Goal: Transaction & Acquisition: Purchase product/service

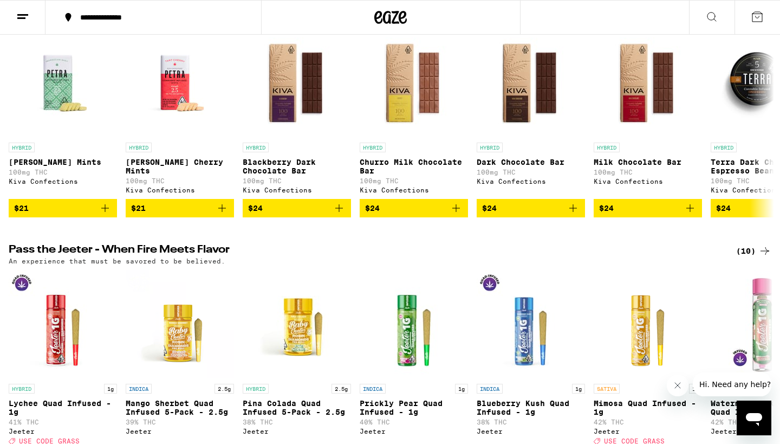
scroll to position [406, 0]
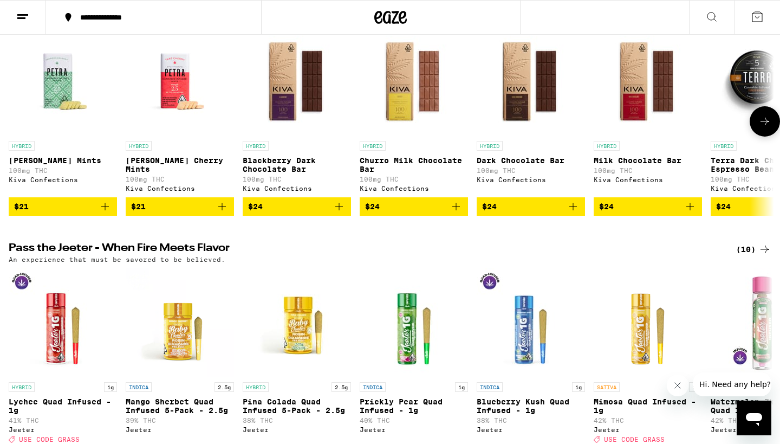
click at [340, 213] on icon "Add to bag" at bounding box center [339, 206] width 13 height 13
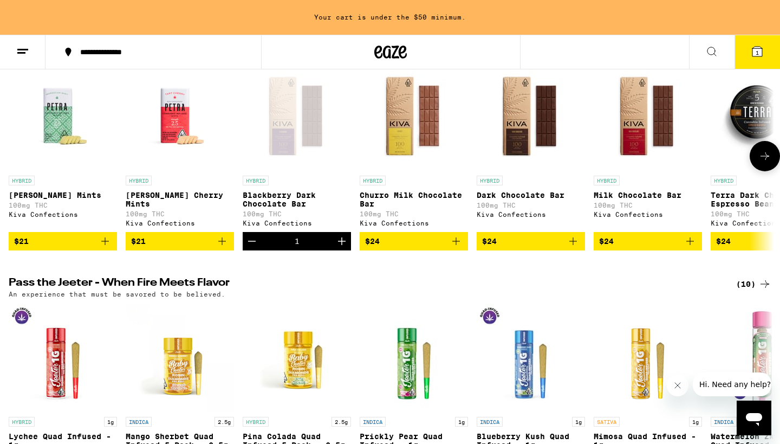
click at [344, 247] on icon "Increment" at bounding box center [341, 240] width 13 height 13
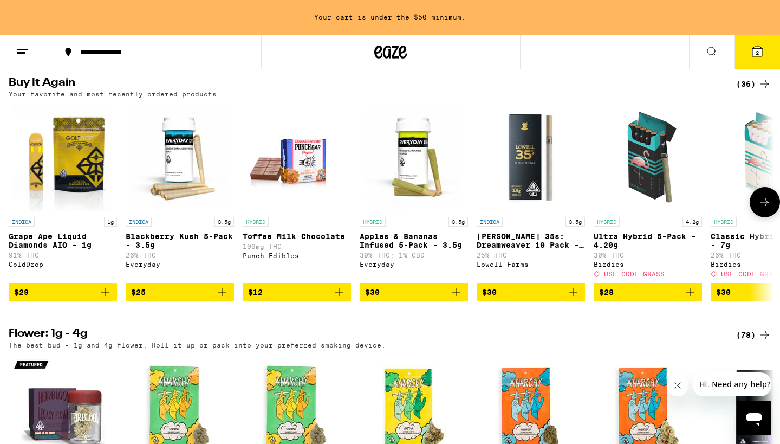
scroll to position [881, 0]
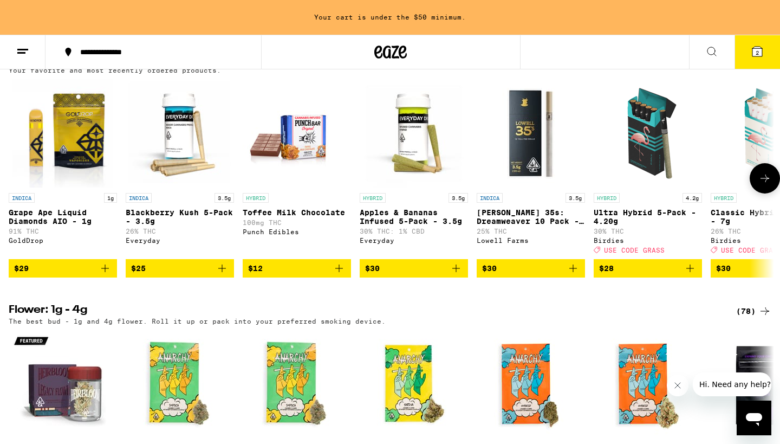
click at [103, 275] on icon "Add to bag" at bounding box center [105, 268] width 13 height 13
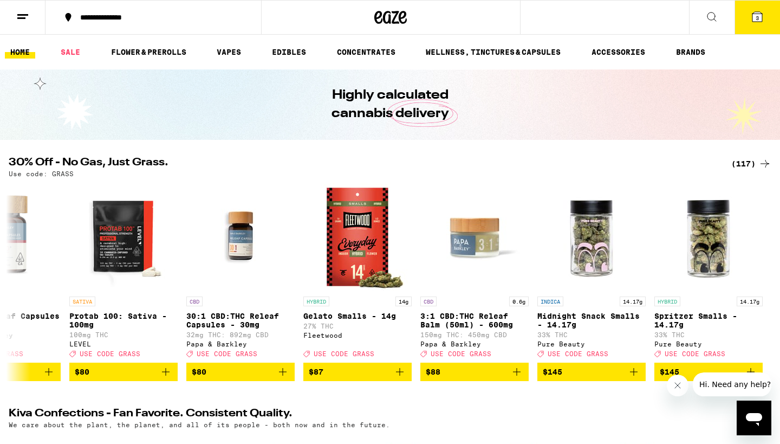
scroll to position [0, 0]
click at [709, 18] on icon at bounding box center [711, 16] width 13 height 13
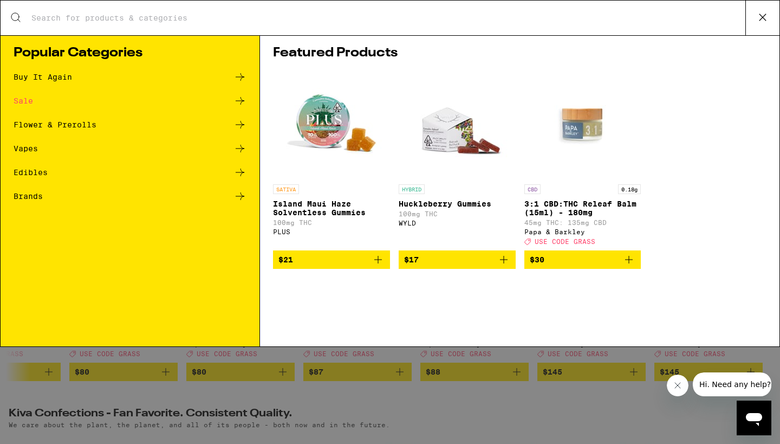
click at [82, 148] on div "Vapes" at bounding box center [130, 148] width 233 height 13
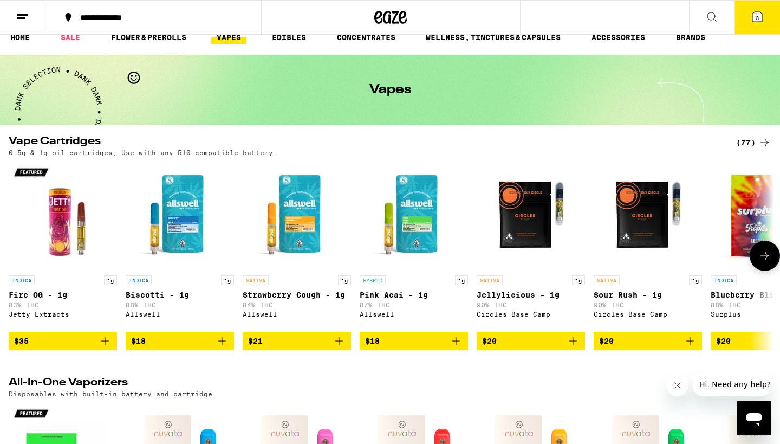
scroll to position [16, 0]
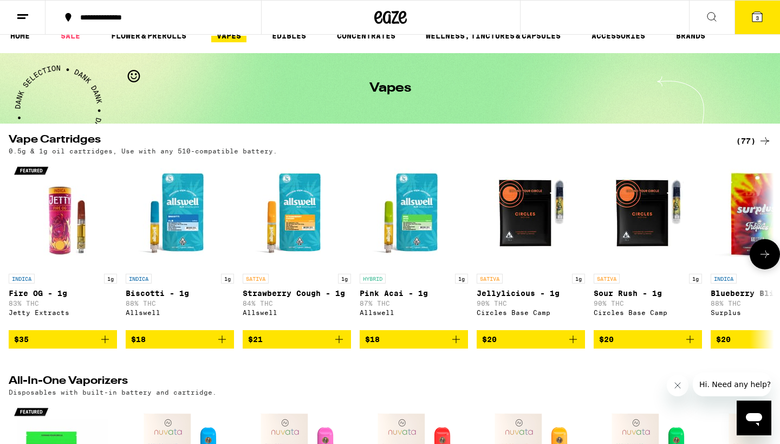
click at [766, 252] on icon at bounding box center [764, 253] width 13 height 13
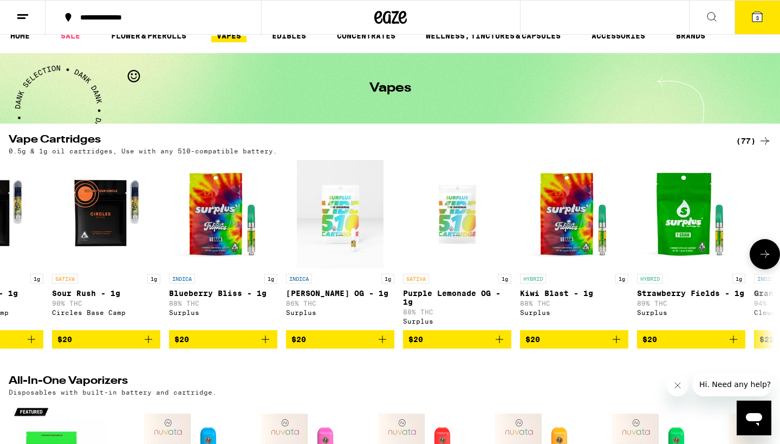
scroll to position [0, 644]
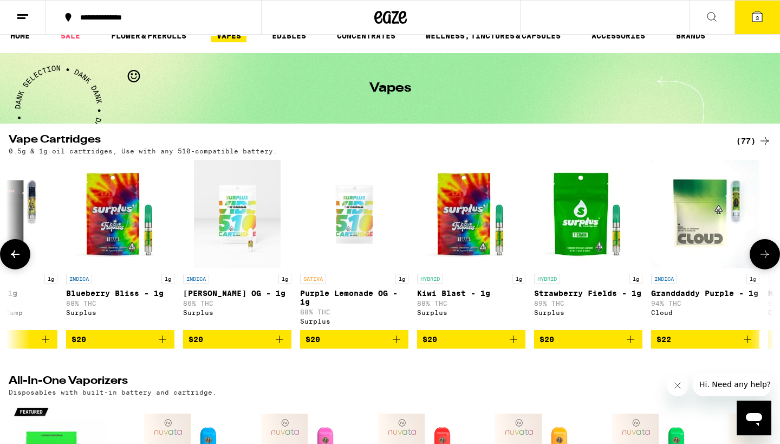
click at [766, 252] on icon at bounding box center [764, 253] width 13 height 13
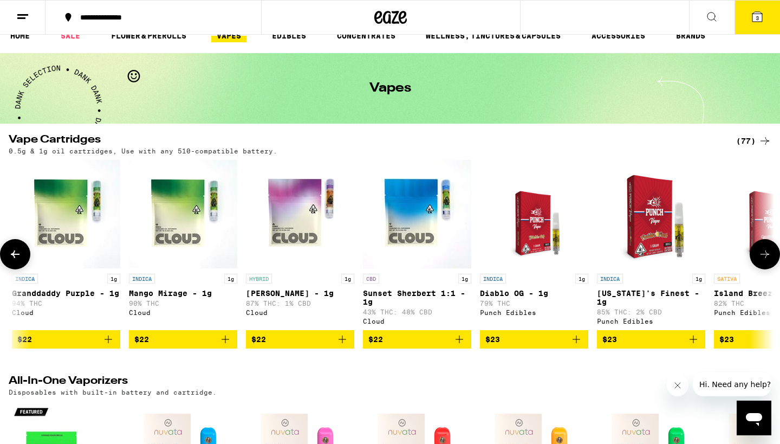
scroll to position [0, 1289]
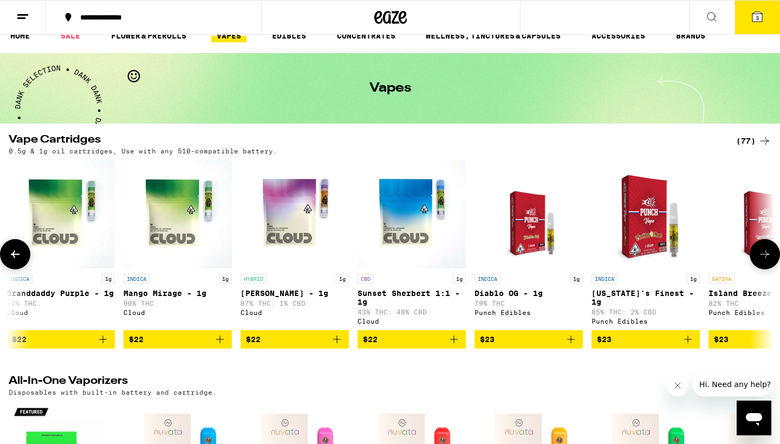
click at [766, 252] on icon at bounding box center [764, 253] width 13 height 13
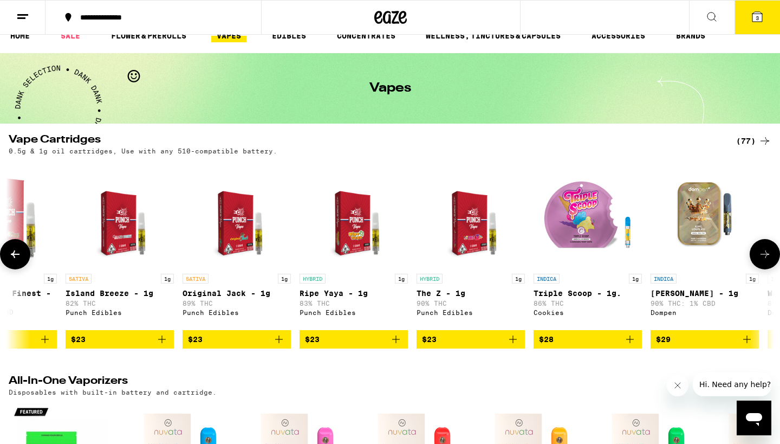
scroll to position [0, 1933]
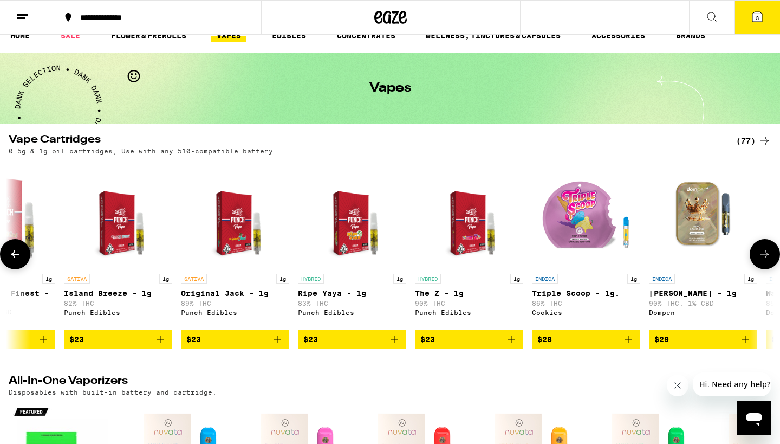
click at [766, 252] on icon at bounding box center [764, 253] width 13 height 13
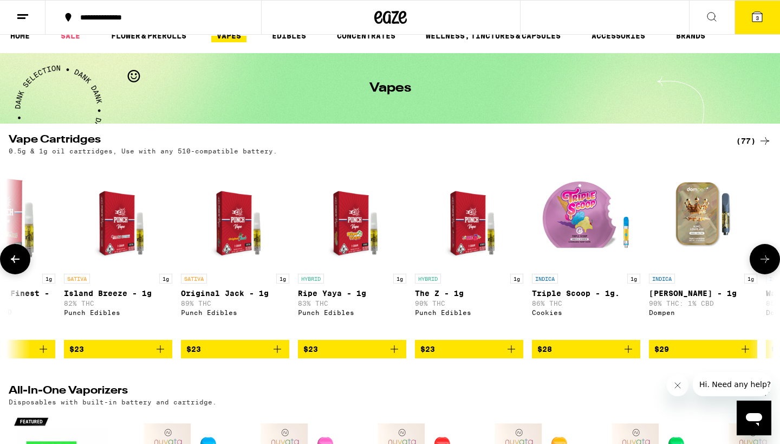
scroll to position [0, 2578]
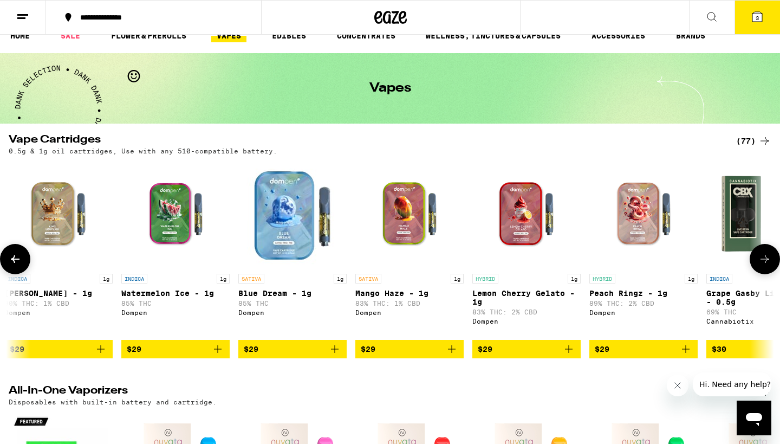
click at [17, 259] on icon at bounding box center [15, 258] width 13 height 13
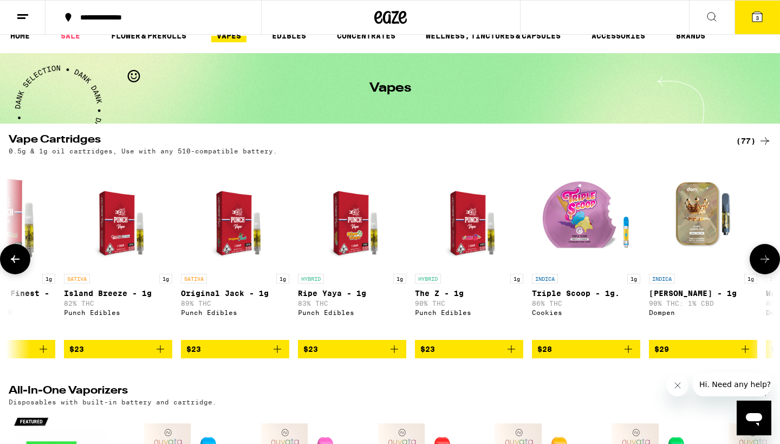
click at [17, 259] on icon at bounding box center [15, 258] width 13 height 13
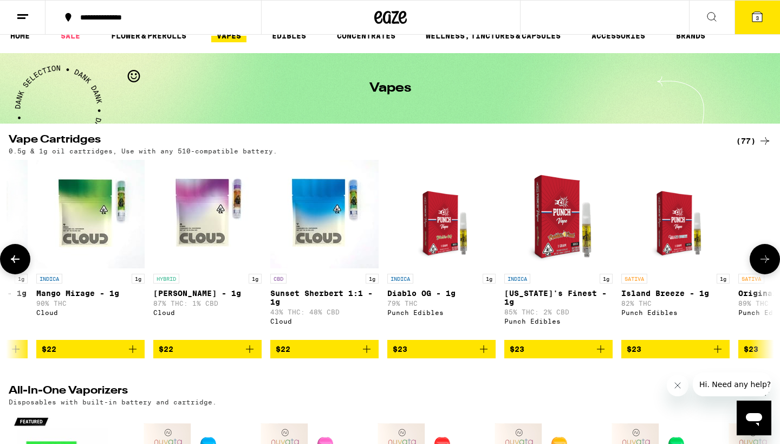
scroll to position [0, 1289]
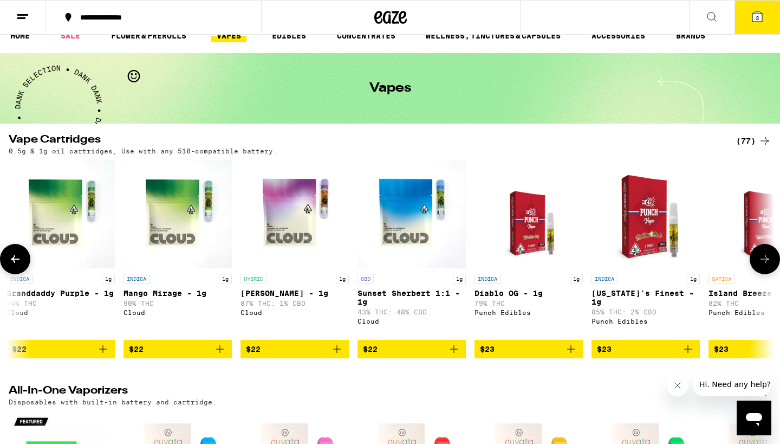
click at [17, 259] on icon at bounding box center [15, 258] width 13 height 13
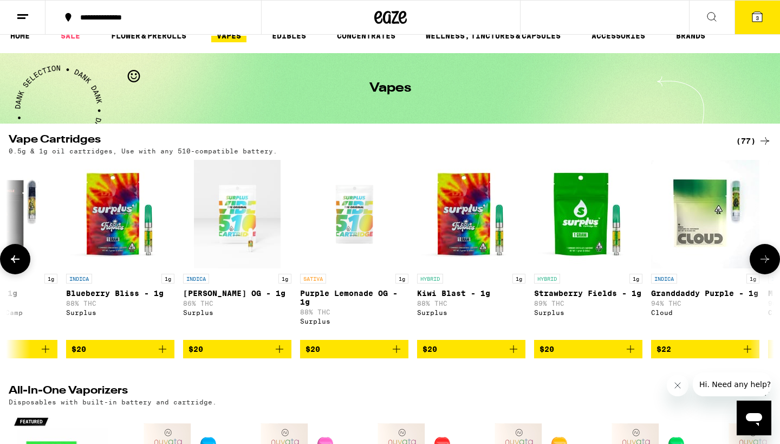
click at [747, 351] on icon "Add to bag" at bounding box center [747, 348] width 13 height 13
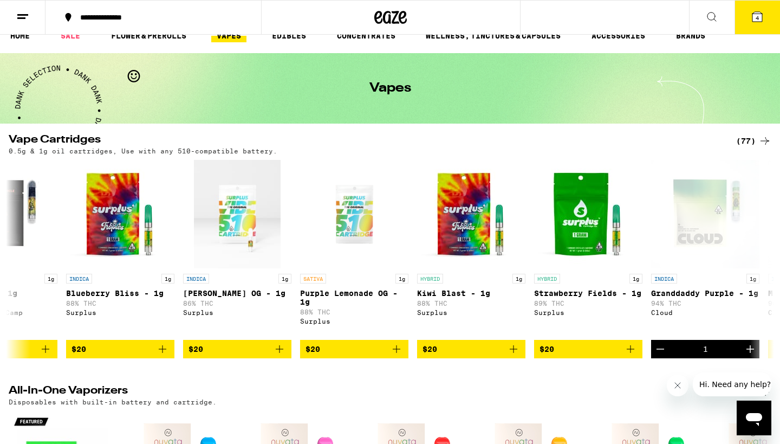
click at [754, 18] on icon at bounding box center [757, 17] width 10 height 10
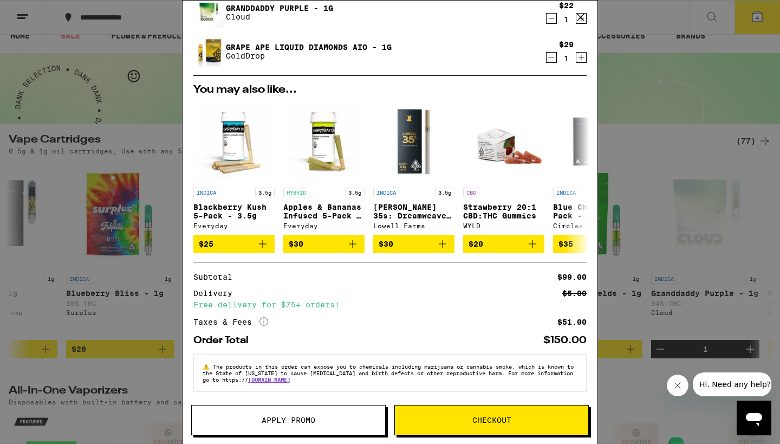
scroll to position [84, 0]
click at [323, 420] on span "Apply Promo" at bounding box center [288, 420] width 193 height 8
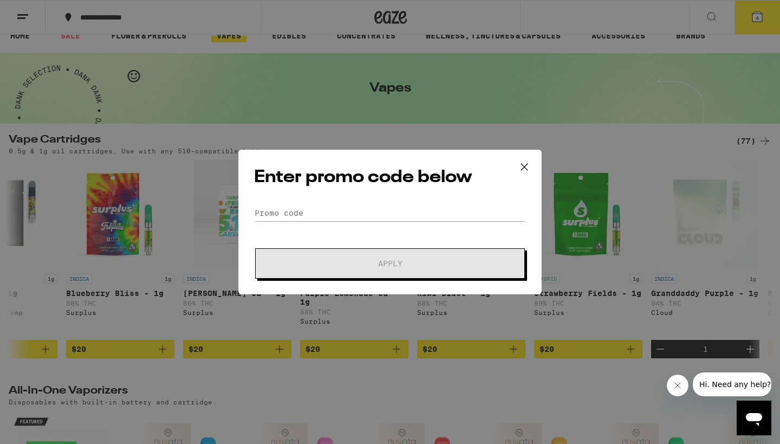
click at [520, 167] on icon at bounding box center [524, 167] width 16 height 16
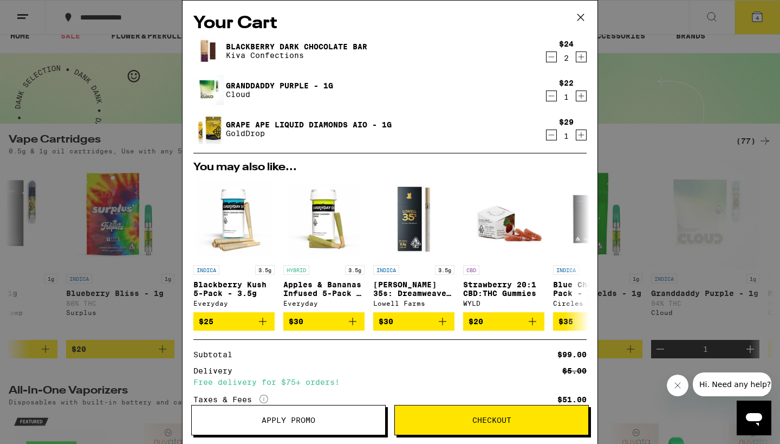
click at [550, 60] on icon "Decrement" at bounding box center [551, 56] width 10 height 13
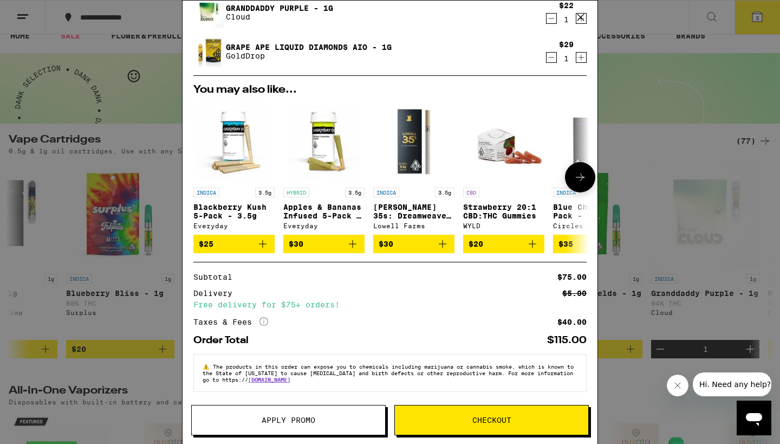
scroll to position [84, 0]
click at [471, 417] on span "Checkout" at bounding box center [491, 420] width 193 height 8
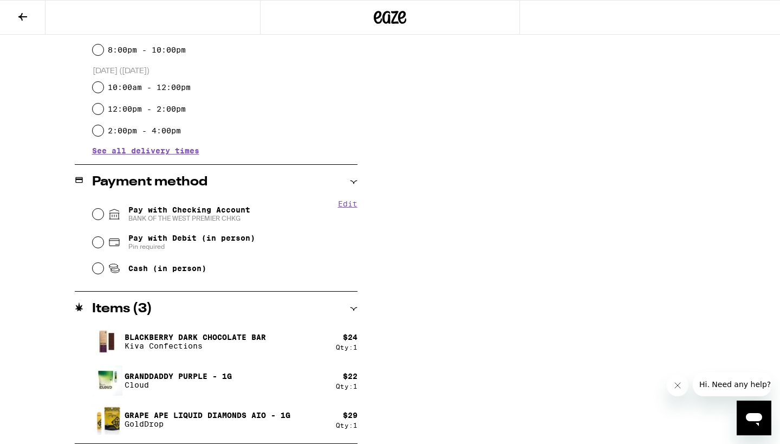
scroll to position [336, 0]
click at [99, 214] on input "Pay with Checking Account BANK OF THE WEST PREMIER CHKG" at bounding box center [98, 213] width 11 height 11
radio input "true"
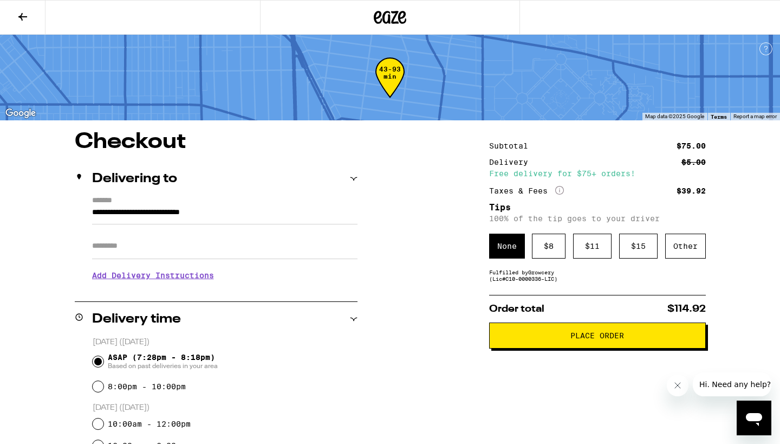
scroll to position [0, 0]
click at [552, 250] on div "$ 8" at bounding box center [549, 245] width 34 height 25
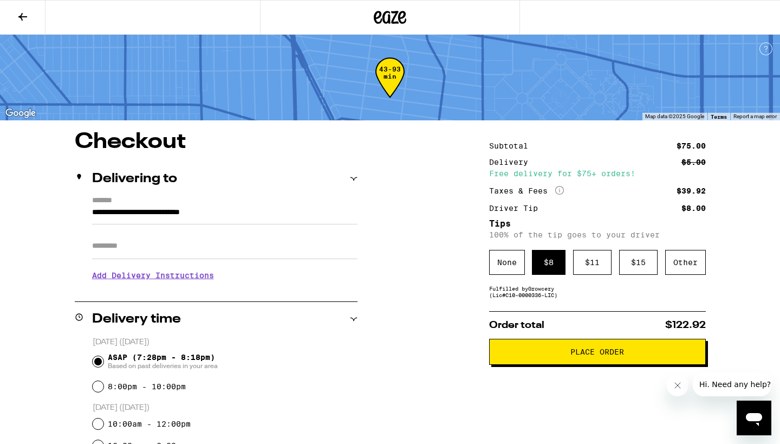
click at [581, 354] on span "Place Order" at bounding box center [597, 352] width 54 height 8
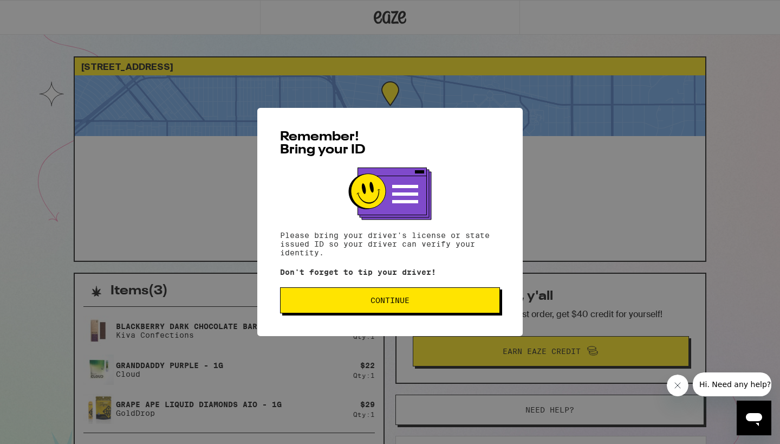
click at [477, 299] on span "Continue" at bounding box center [389, 300] width 201 height 8
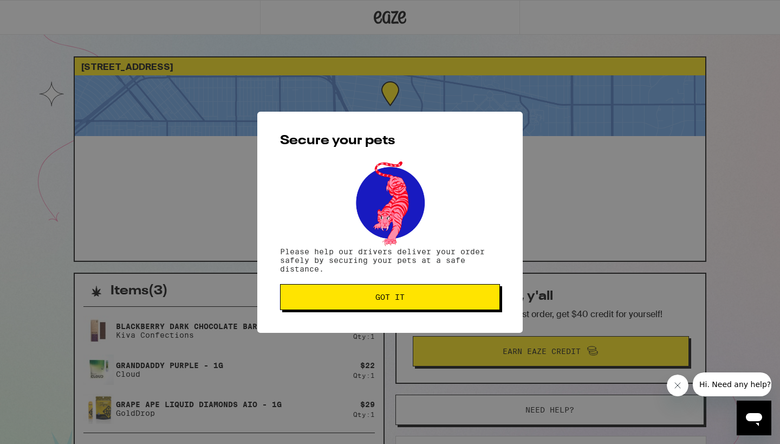
click at [477, 299] on span "Got it" at bounding box center [389, 297] width 201 height 8
